Goal: Information Seeking & Learning: Learn about a topic

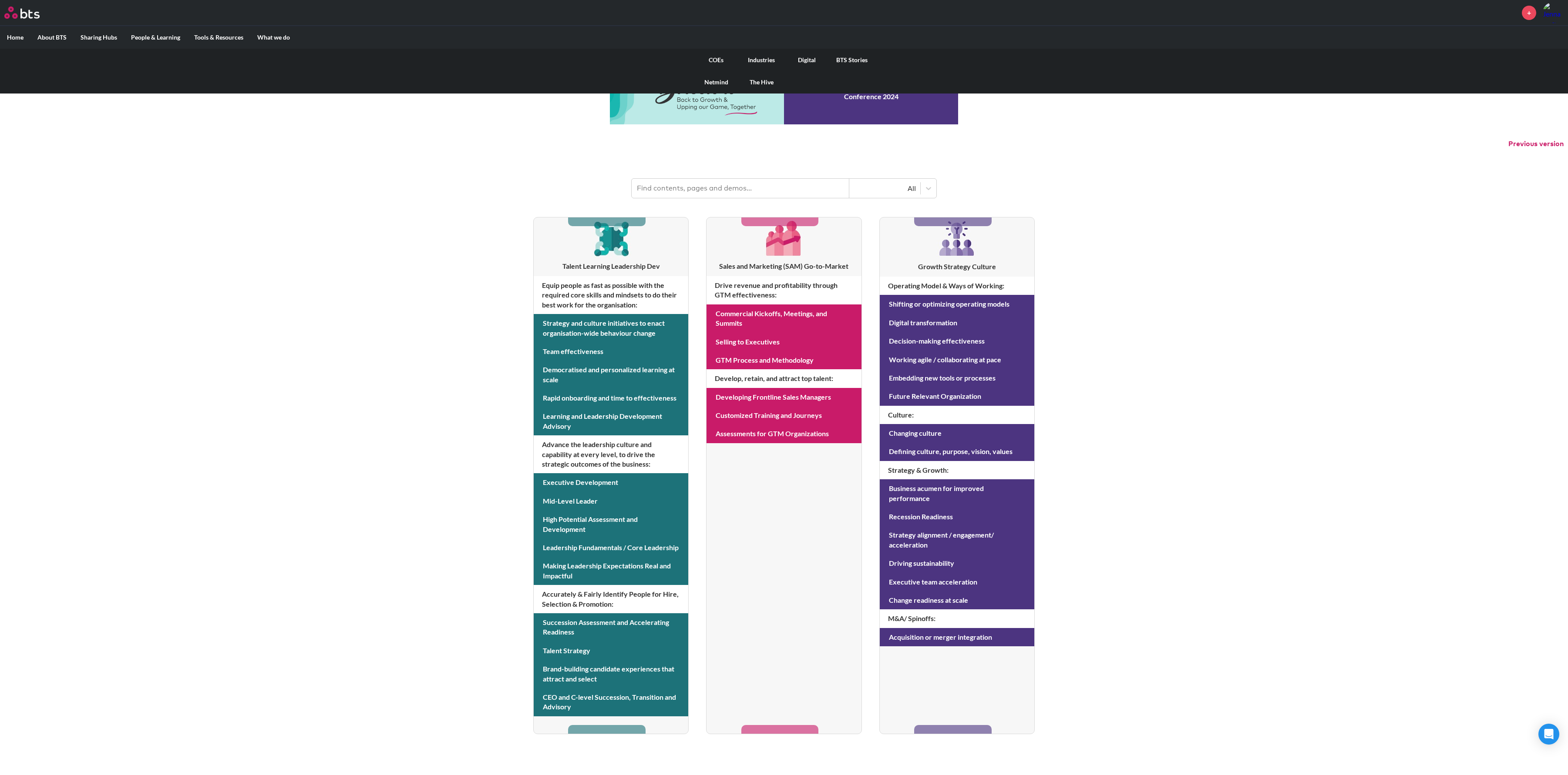
click at [716, 58] on link "COEs" at bounding box center [716, 60] width 45 height 23
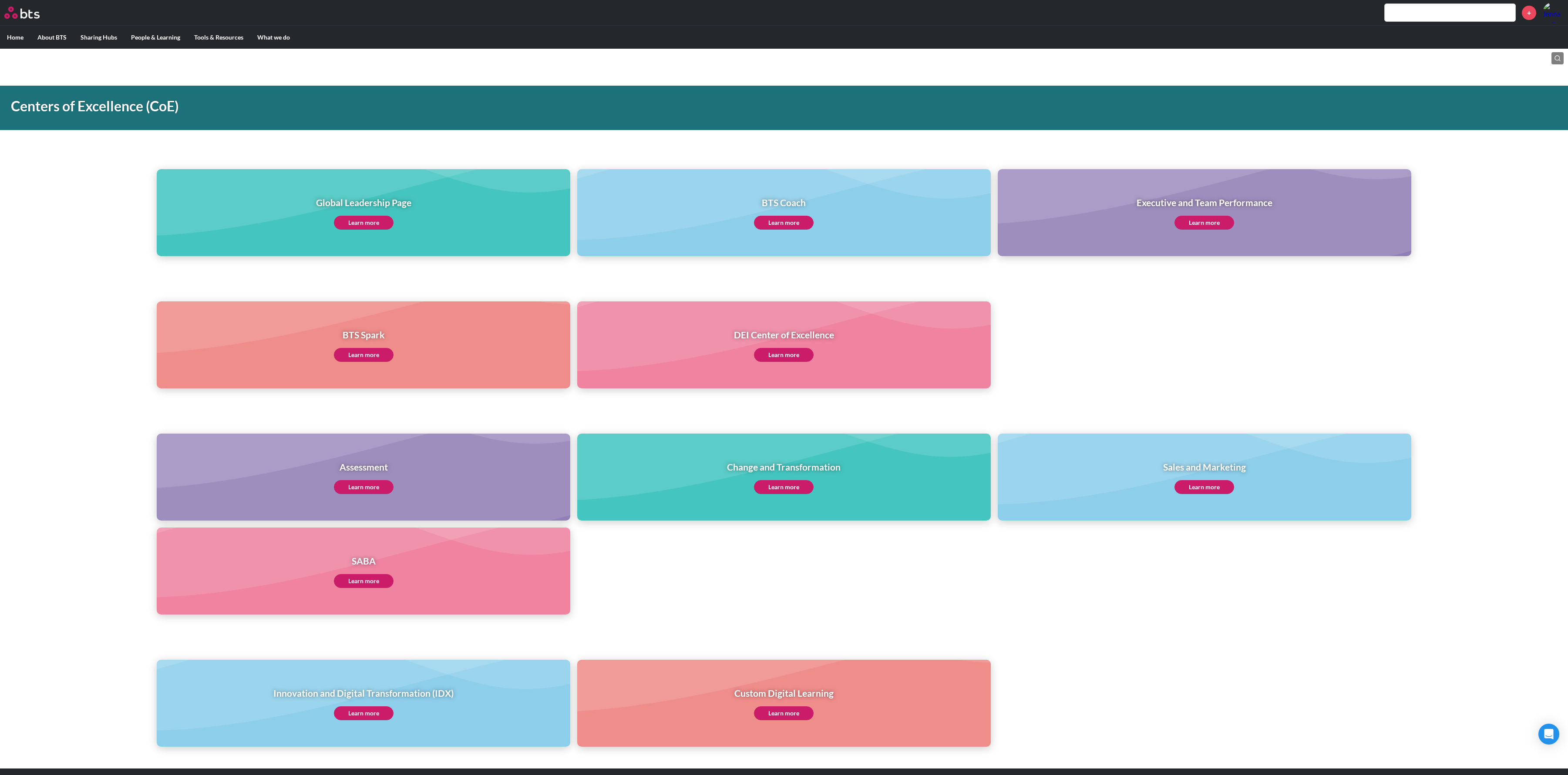
click at [1208, 221] on link "Learn more" at bounding box center [1204, 223] width 60 height 14
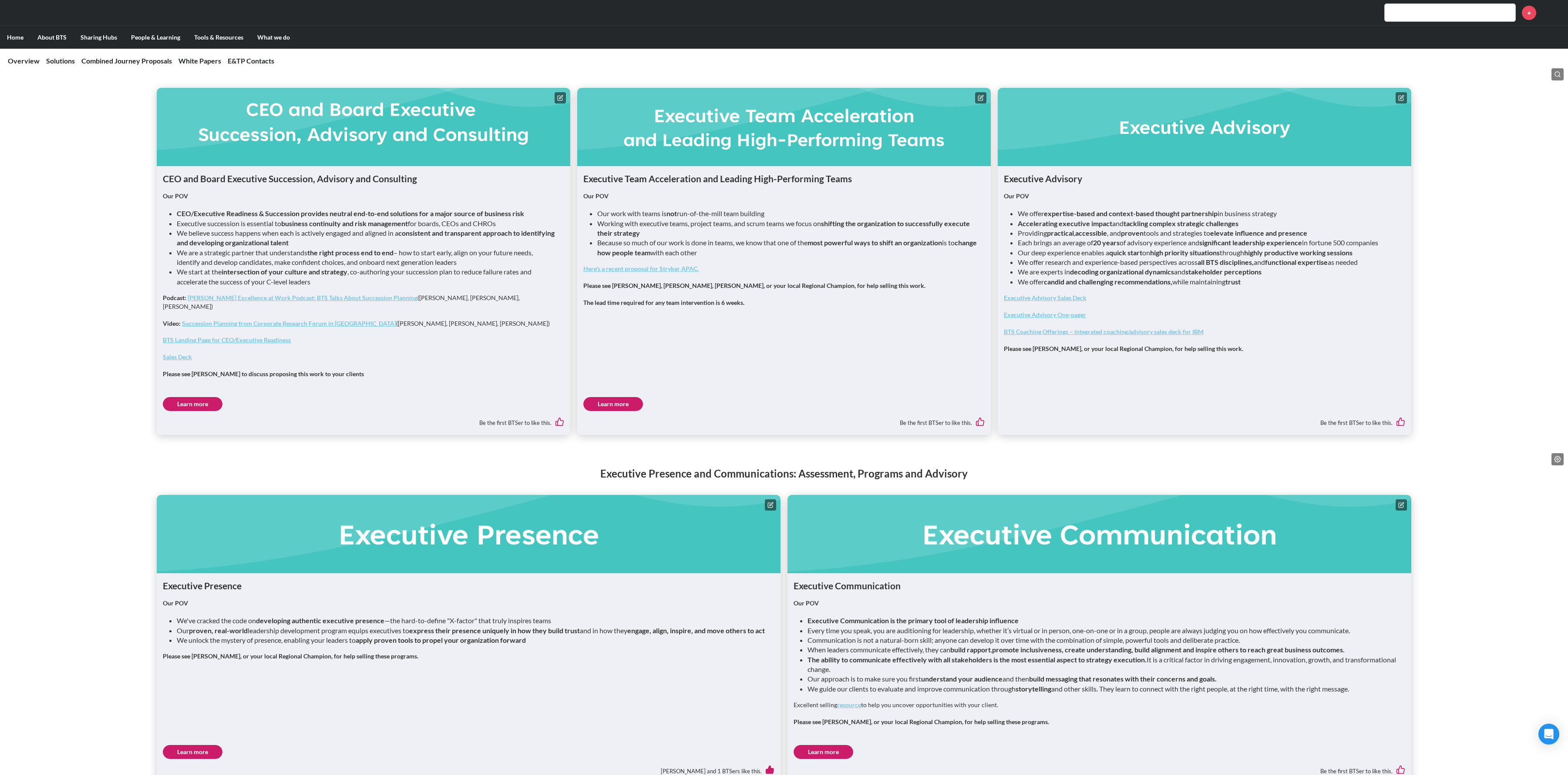
scroll to position [574, 0]
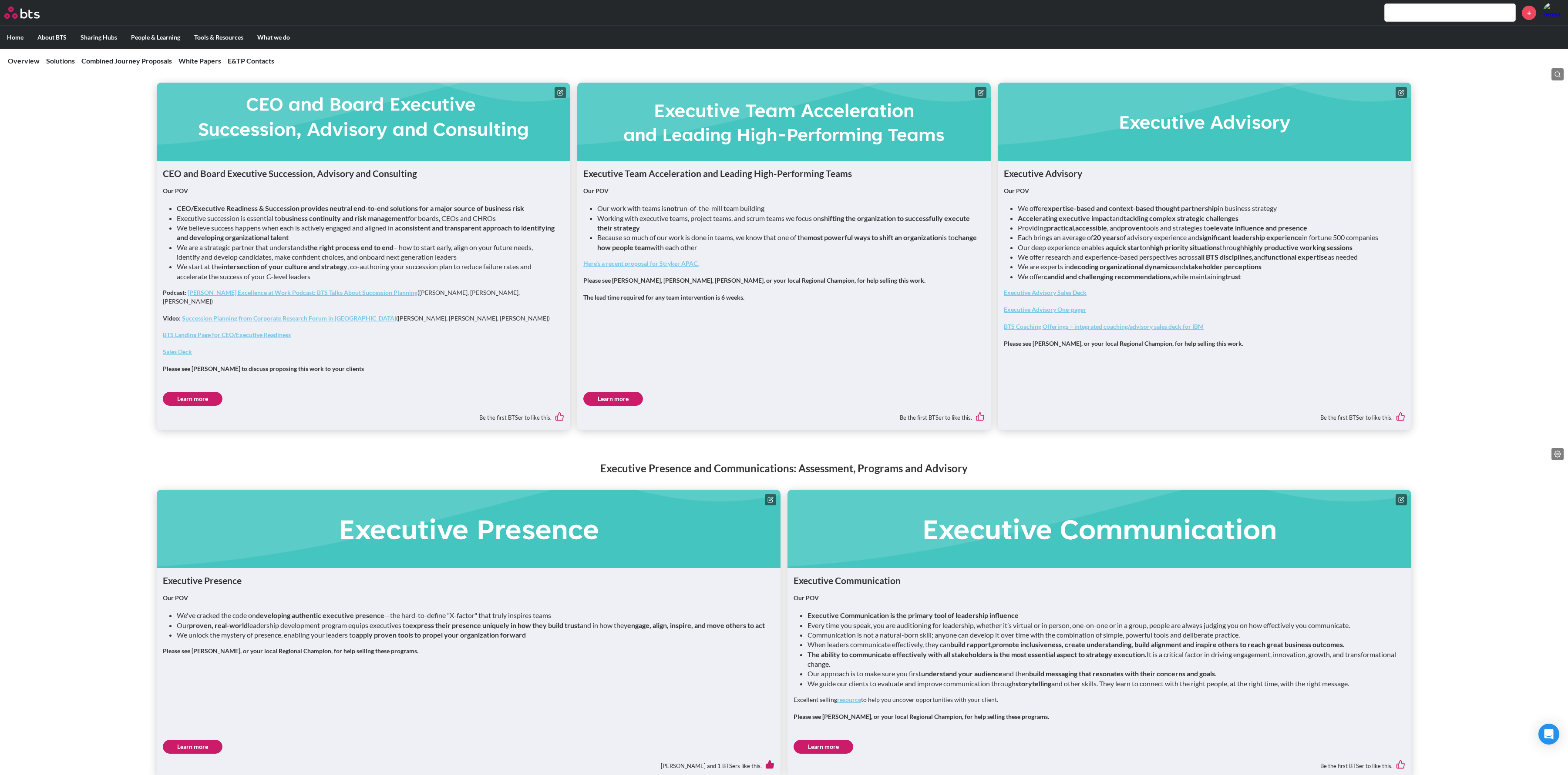
click at [609, 392] on link "Learn more" at bounding box center [613, 398] width 60 height 14
